Goal: Download file/media

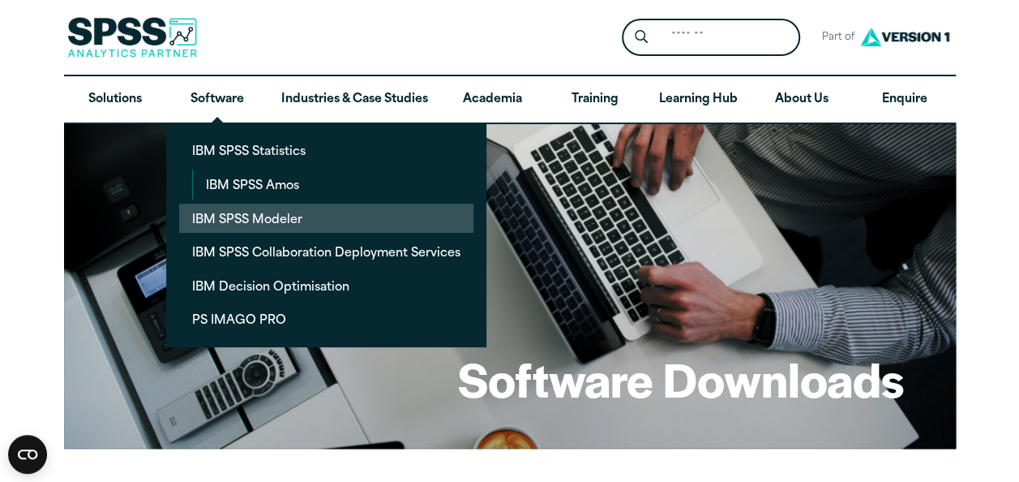
click at [222, 211] on link "IBM SPSS Modeler" at bounding box center [326, 218] width 294 height 30
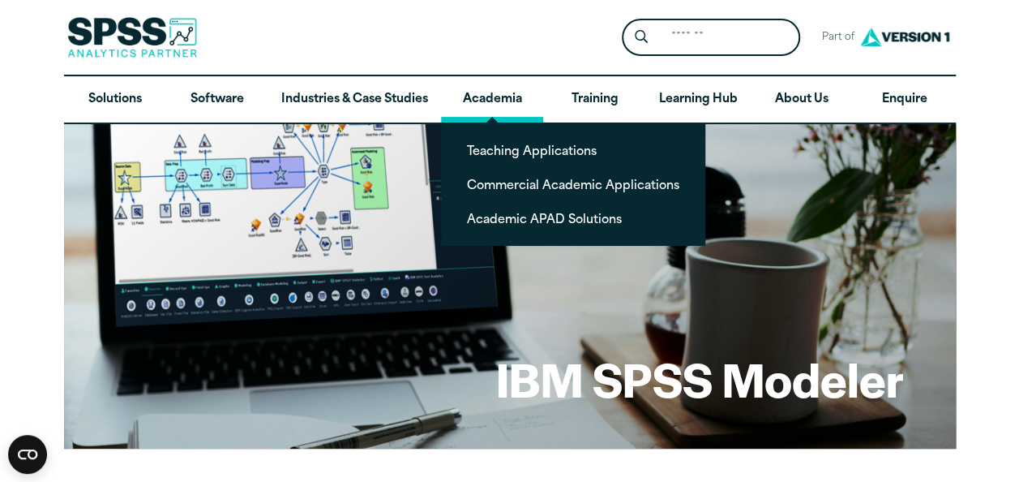
click at [489, 96] on link "Academia" at bounding box center [492, 99] width 102 height 47
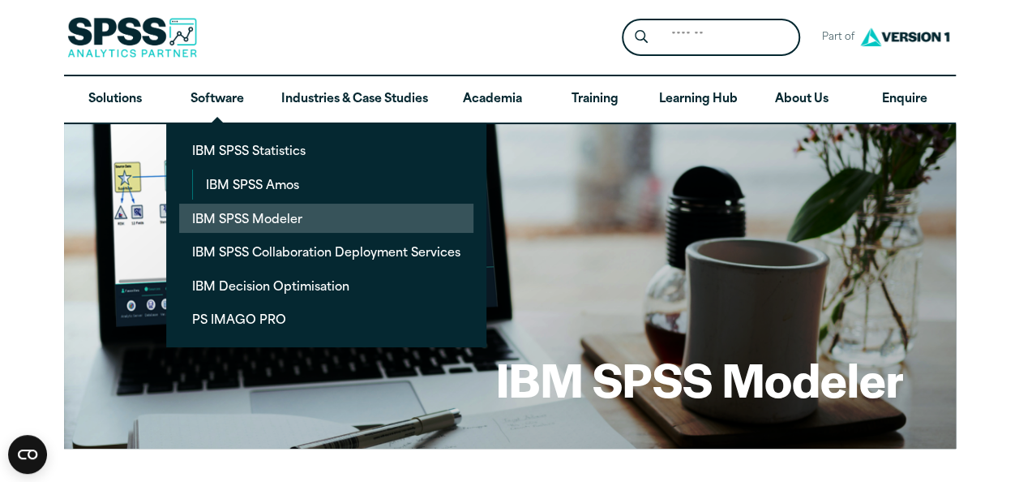
click at [238, 216] on link "IBM SPSS Modeler" at bounding box center [326, 218] width 294 height 30
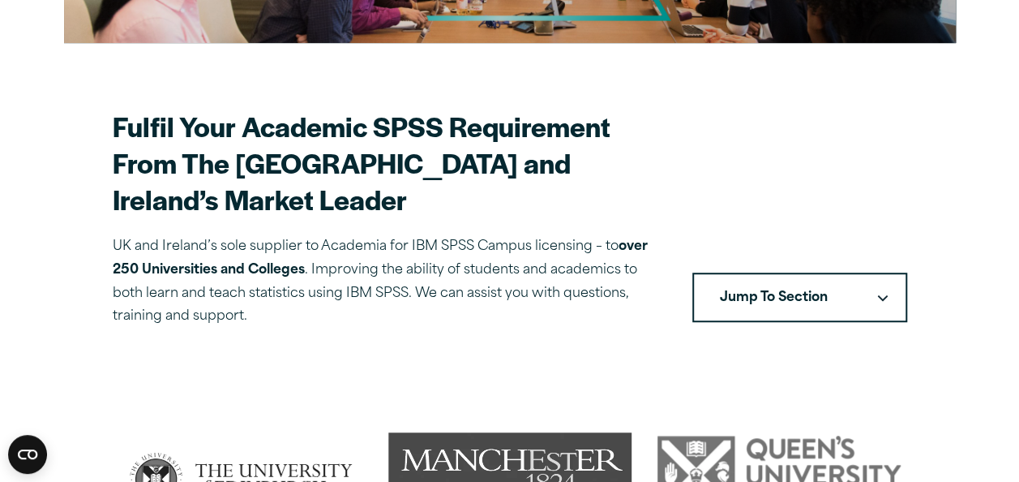
scroll to position [567, 0]
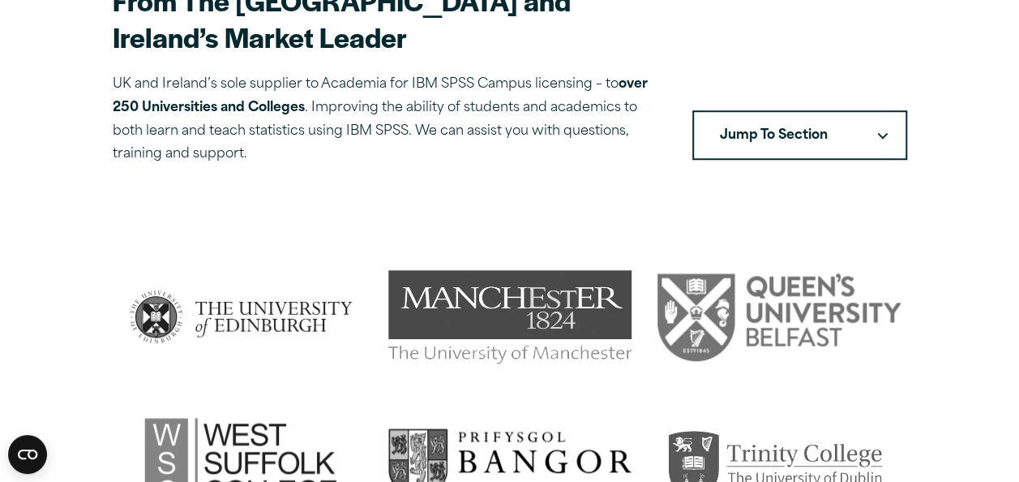
click at [873, 110] on button "Jump To Section" at bounding box center [799, 135] width 215 height 50
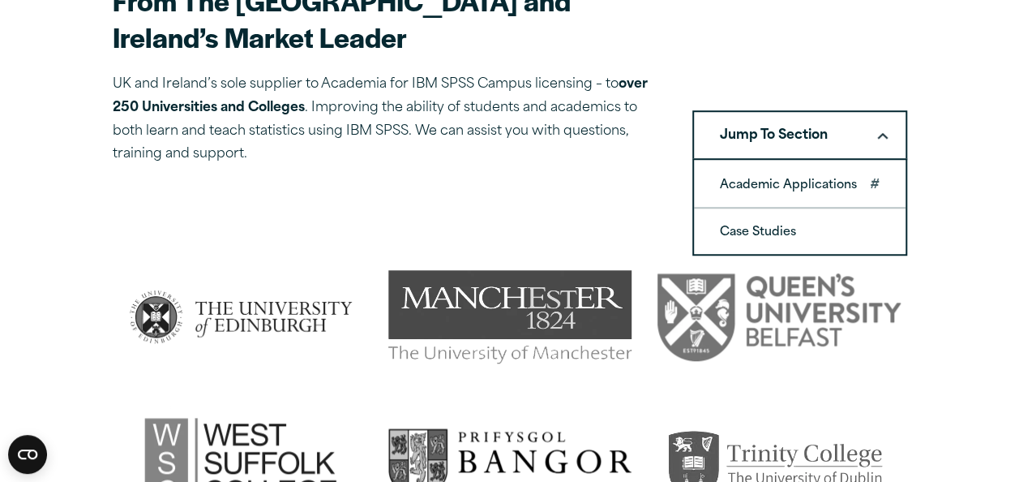
click at [800, 161] on link "Academic Applications" at bounding box center [800, 183] width 212 height 45
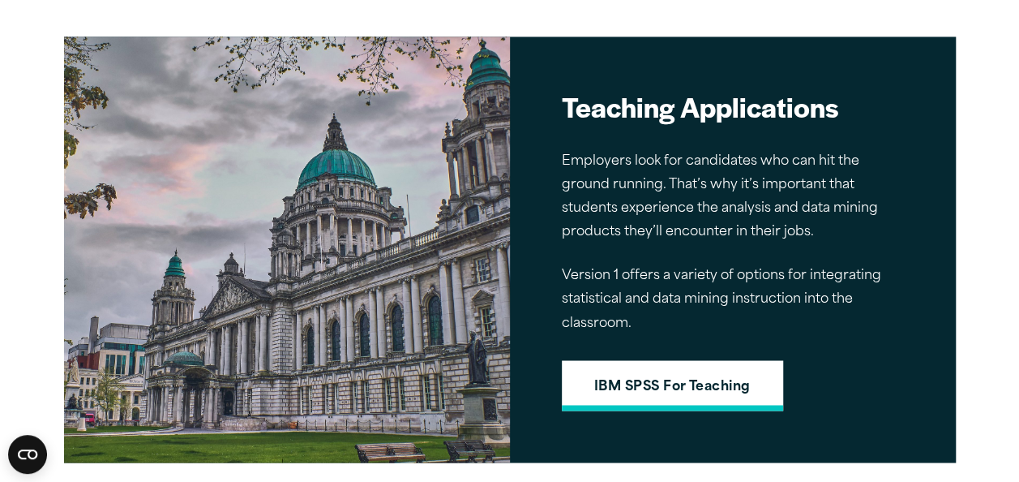
click at [750, 360] on link "IBM SPSS For Teaching" at bounding box center [672, 385] width 221 height 50
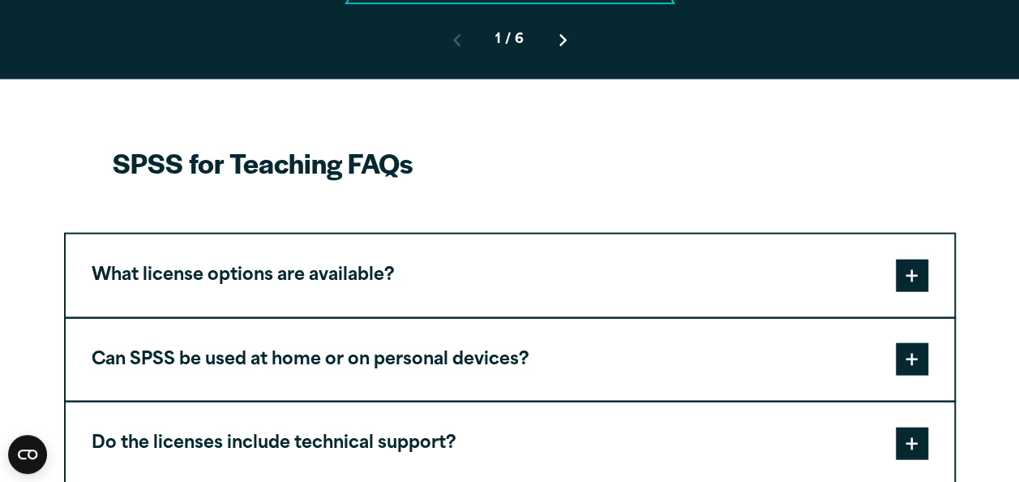
scroll to position [1702, 0]
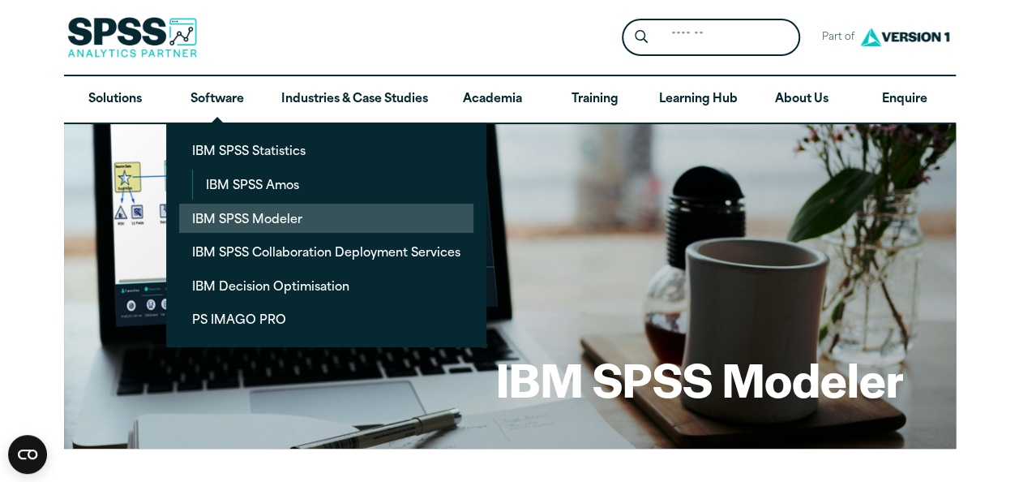
click at [259, 229] on link "IBM SPSS Modeler" at bounding box center [326, 218] width 294 height 30
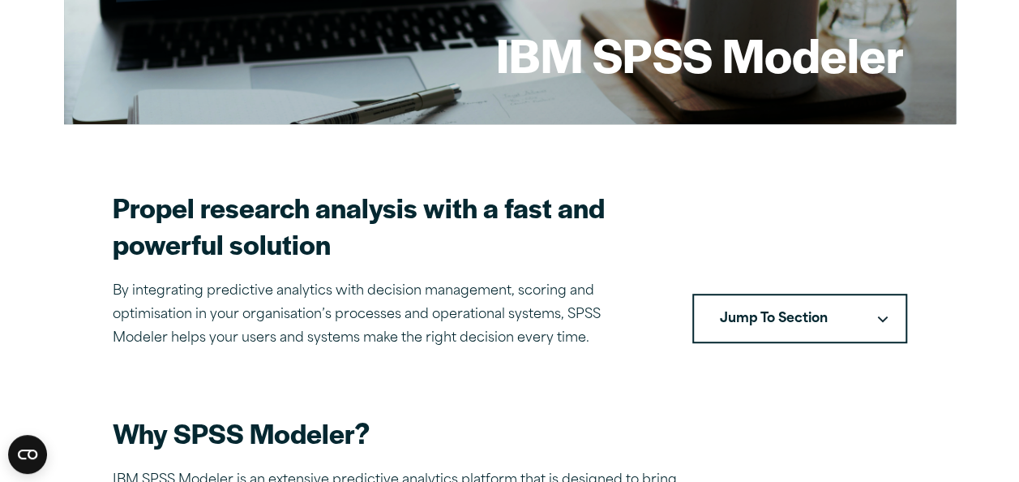
scroll to position [405, 0]
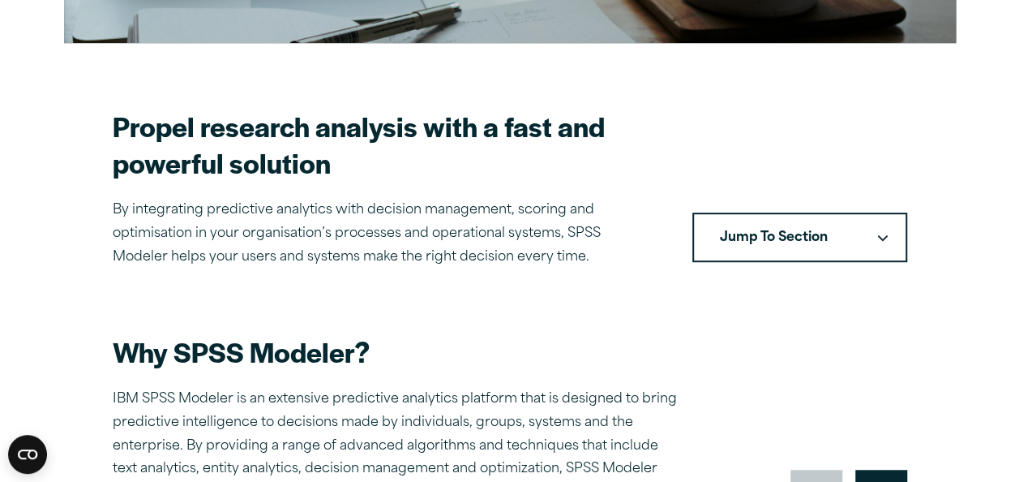
click at [882, 242] on button "Jump To Section" at bounding box center [799, 237] width 215 height 50
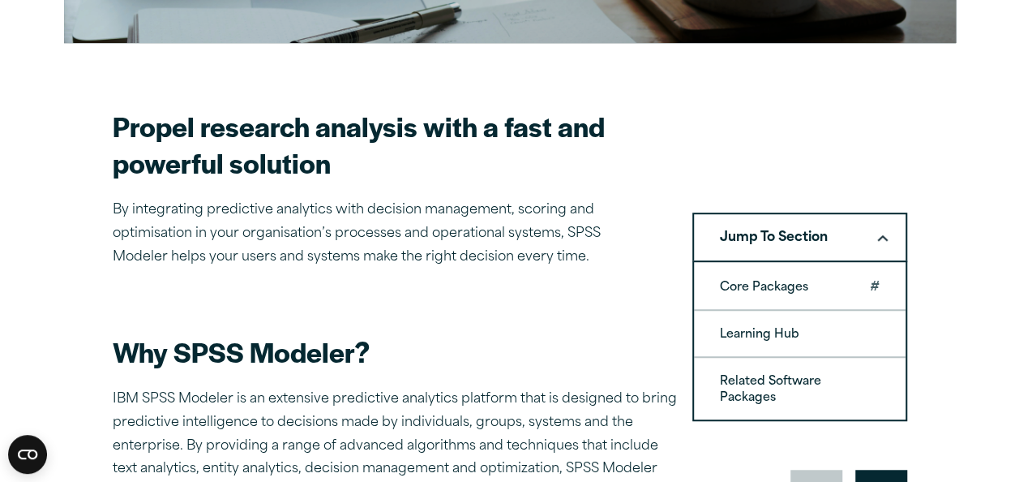
click at [773, 289] on link "Core Packages" at bounding box center [800, 285] width 212 height 45
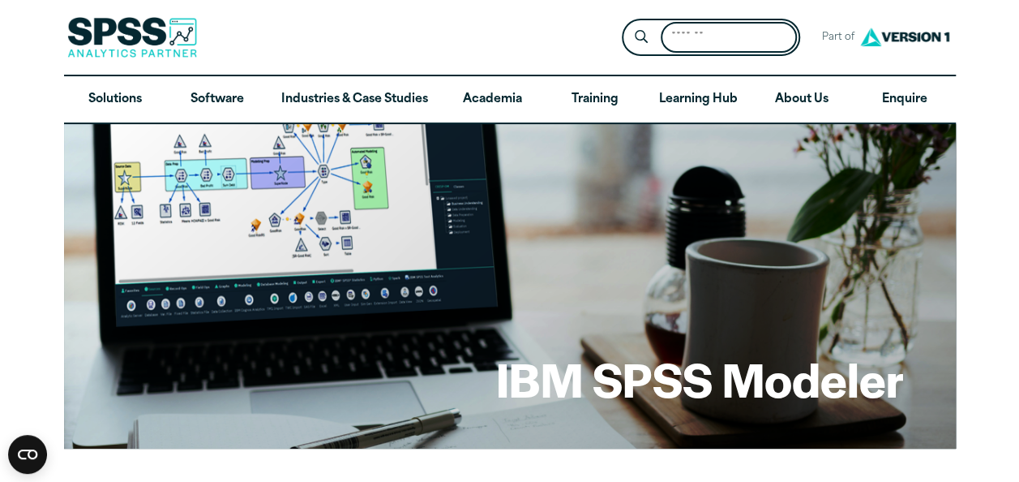
click at [734, 36] on input "Search for:" at bounding box center [729, 38] width 136 height 32
type input "********"
click at [626, 23] on button "Submit Site Search" at bounding box center [641, 38] width 30 height 30
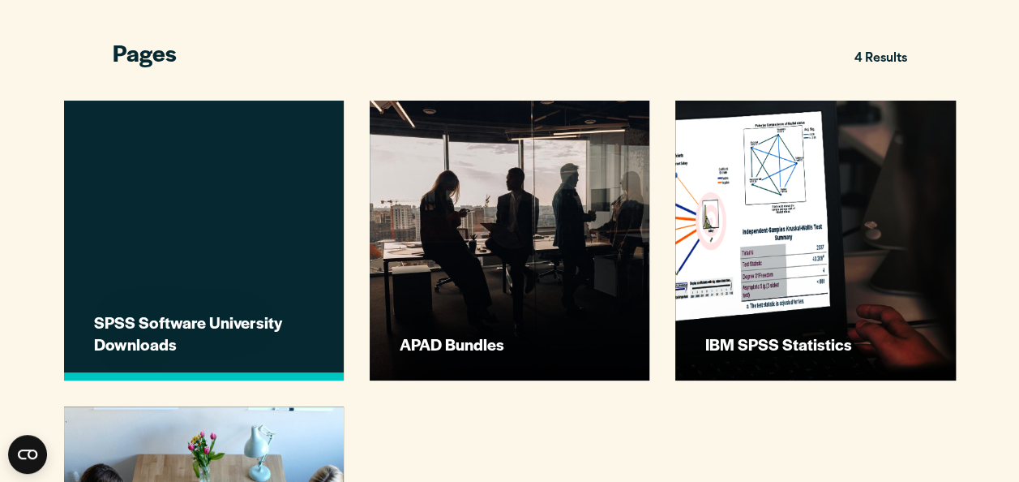
click at [268, 323] on h3 "SPSS Software University Downloads" at bounding box center [206, 332] width 224 height 43
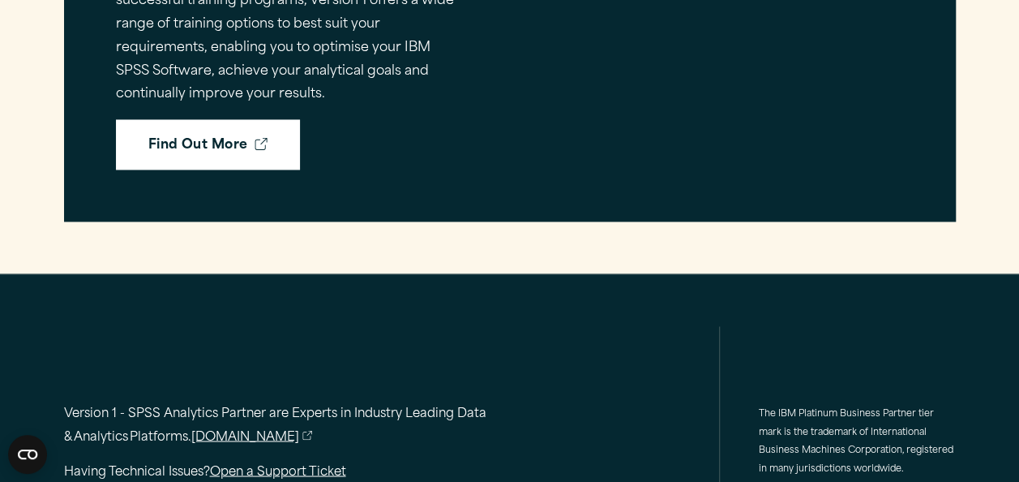
scroll to position [1341, 0]
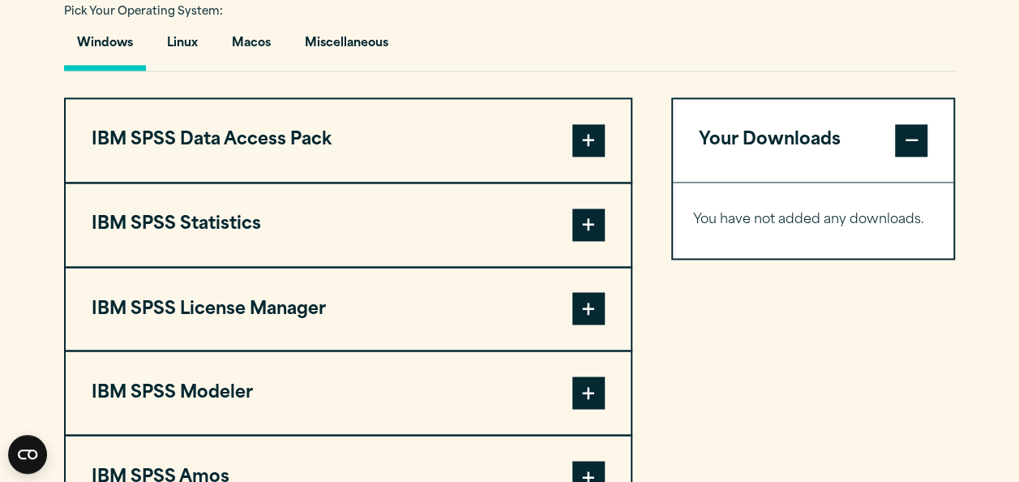
scroll to position [1297, 0]
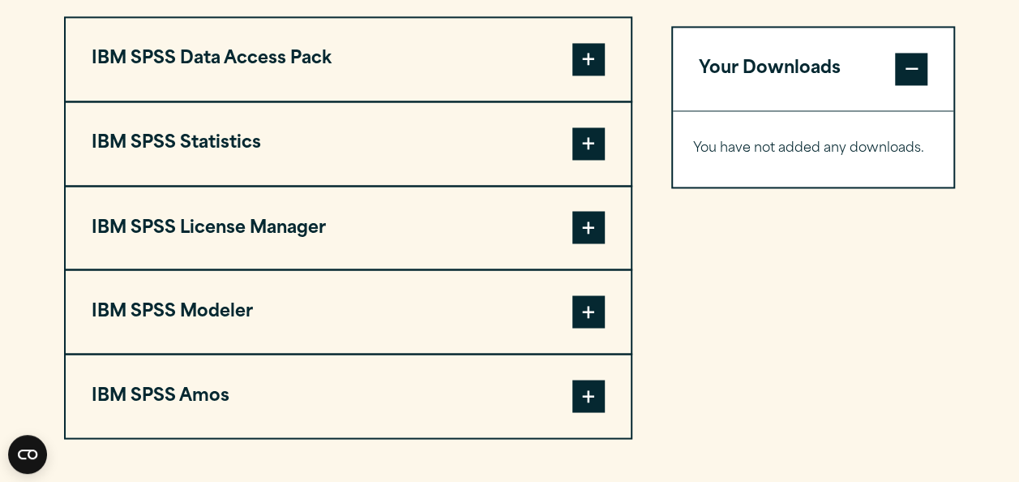
click at [592, 315] on span at bounding box center [588, 311] width 32 height 32
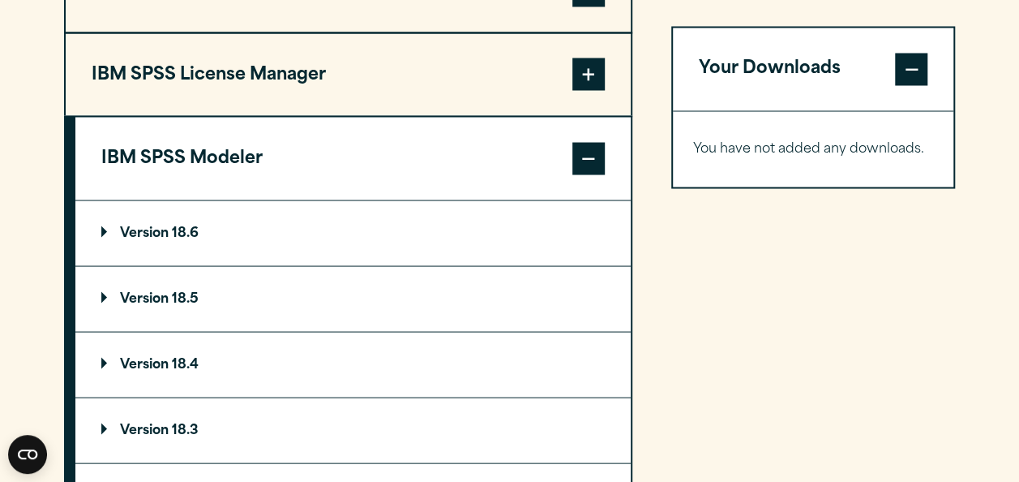
scroll to position [1612, 0]
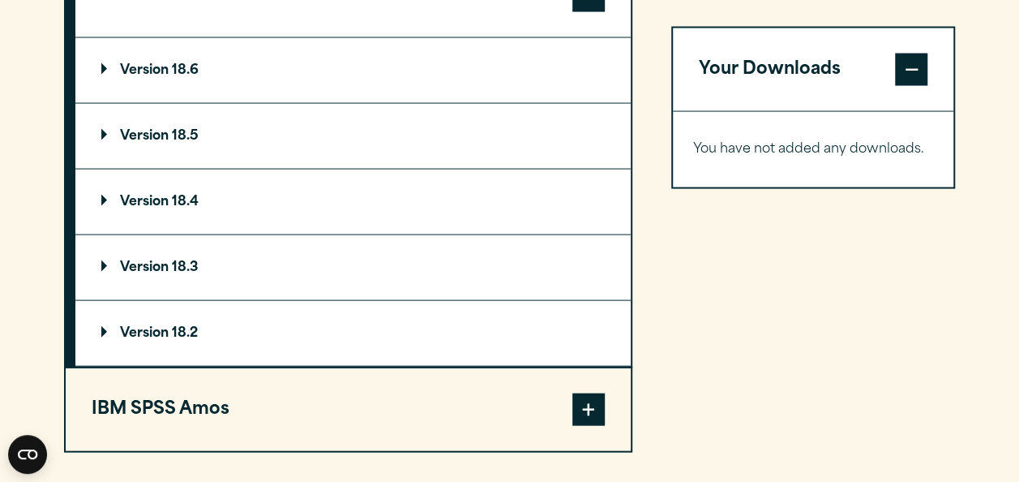
click at [107, 66] on p "Version 18.6" at bounding box center [149, 70] width 97 height 13
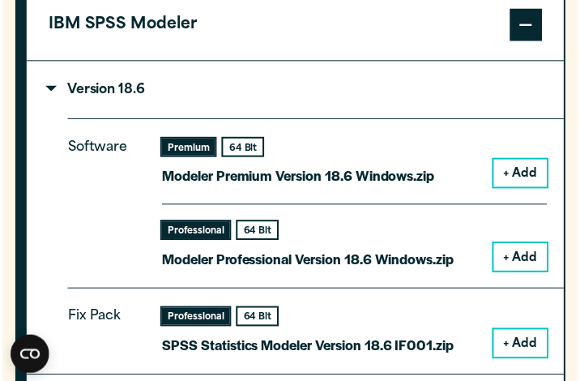
scroll to position [1686, 0]
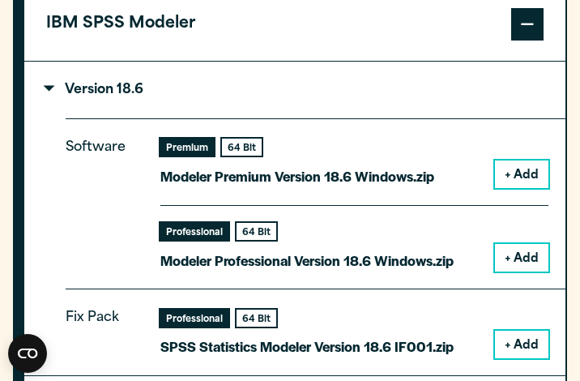
click at [525, 178] on button "+ Add" at bounding box center [522, 175] width 54 height 28
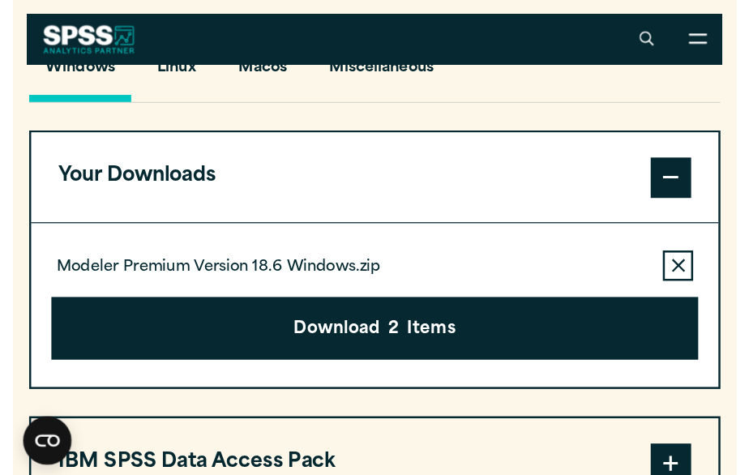
scroll to position [1101, 0]
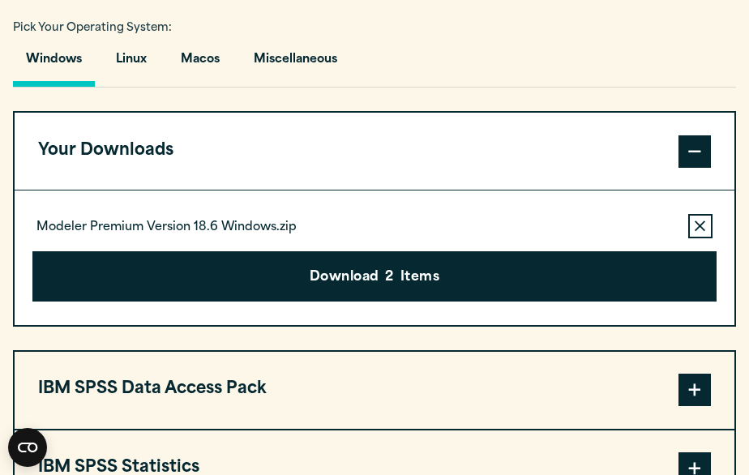
scroll to position [1263, 0]
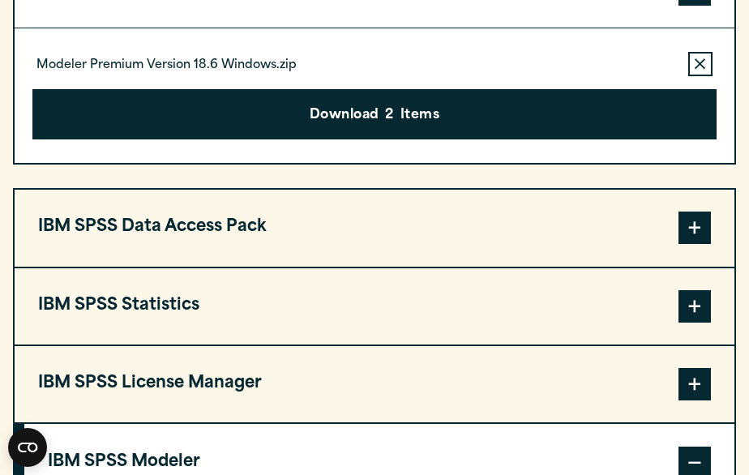
click at [699, 66] on icon "button" at bounding box center [700, 63] width 11 height 11
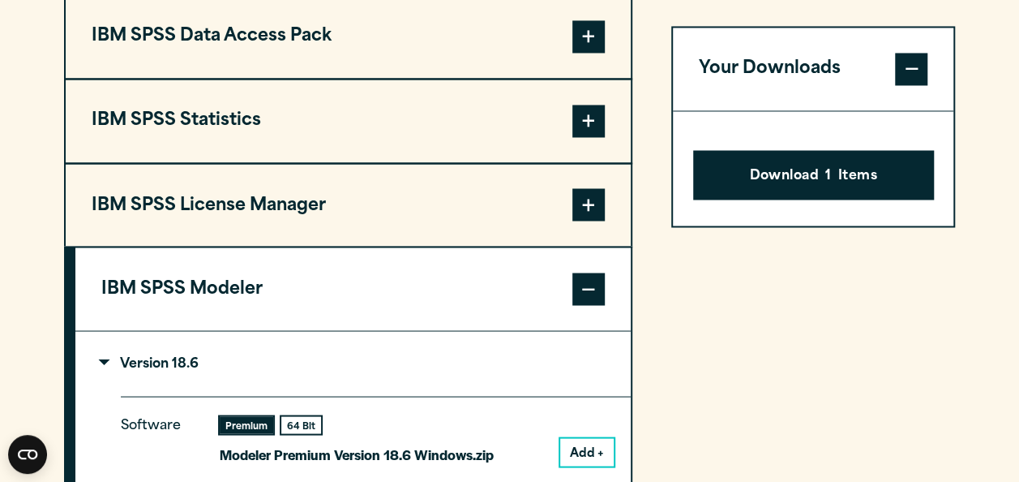
scroll to position [1158, 0]
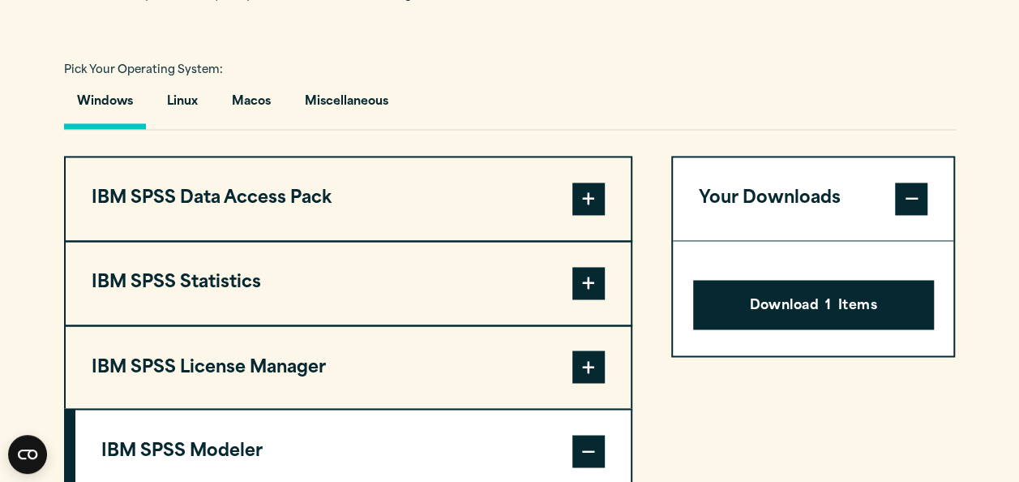
click at [597, 277] on span at bounding box center [588, 283] width 32 height 32
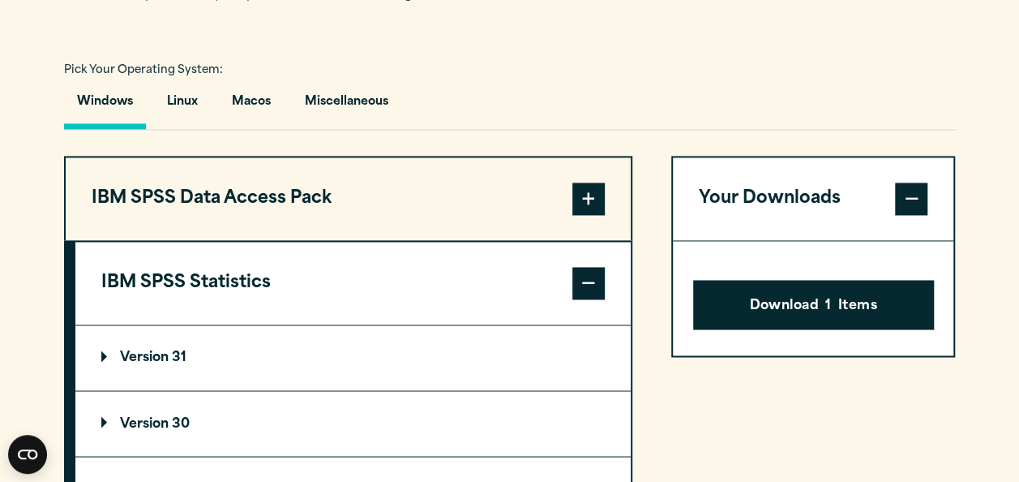
scroll to position [1239, 0]
